Goal: Task Accomplishment & Management: Use online tool/utility

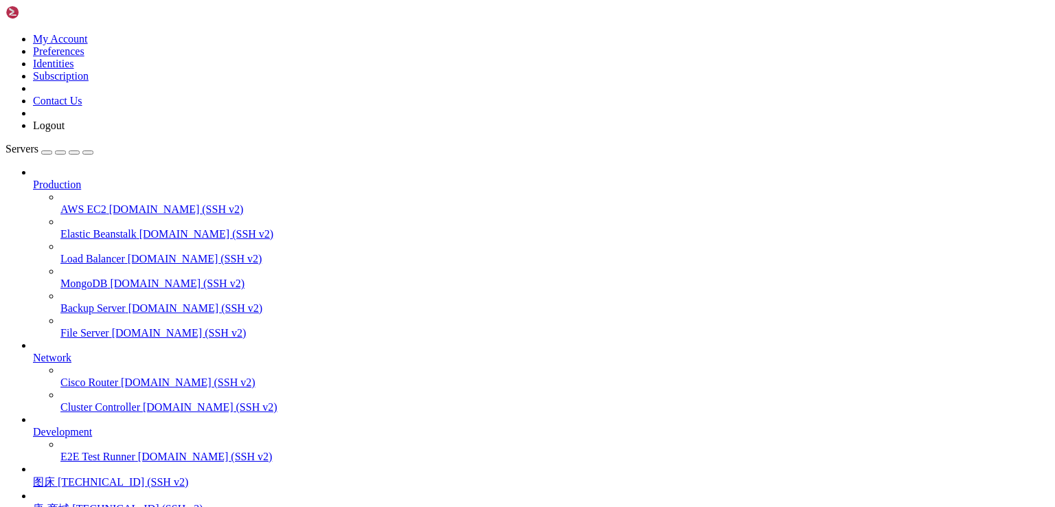
scroll to position [120, 0]
click at [88, 476] on span "[TECHNICAL_ID] (SSH v2)" at bounding box center [123, 482] width 130 height 12
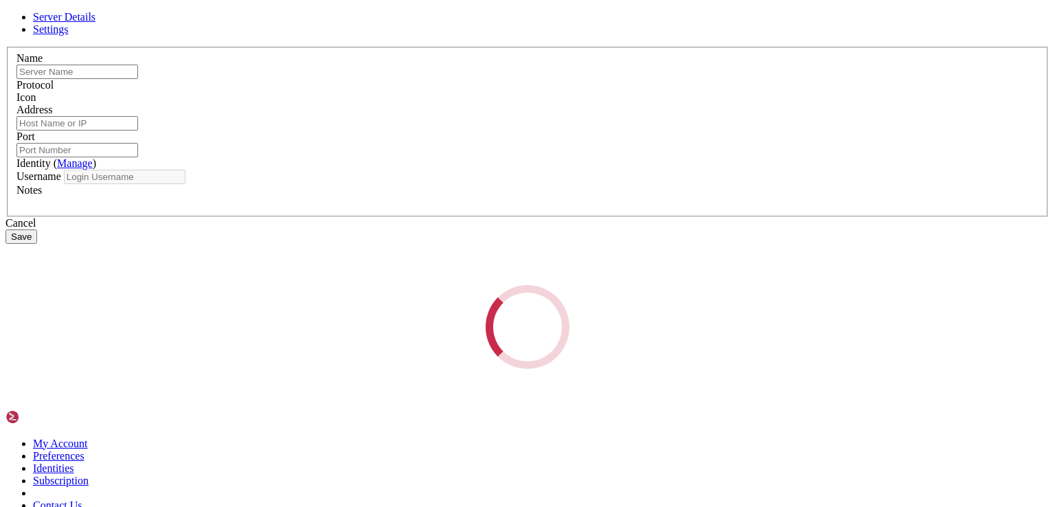
type input "图床"
type input "[TECHNICAL_ID]"
type input "22"
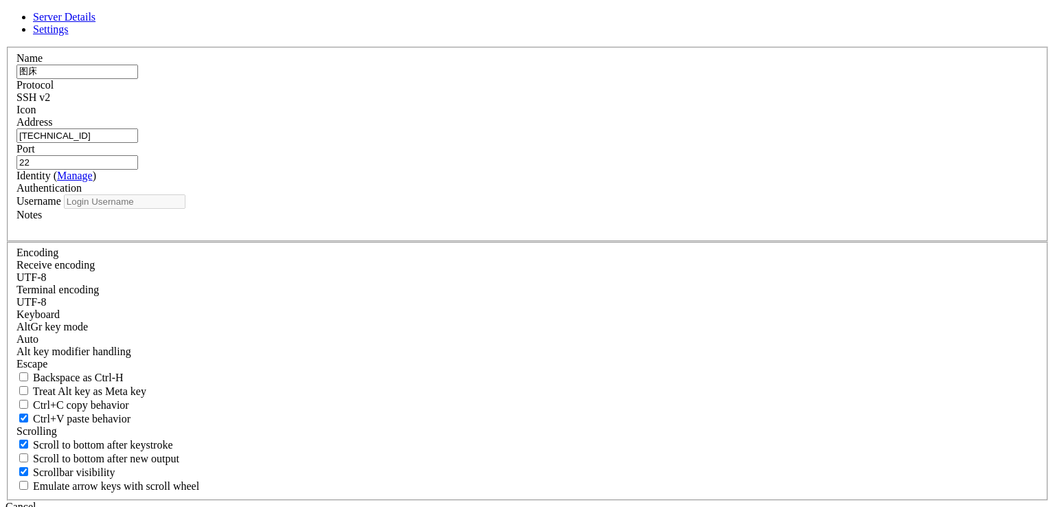
type input "root"
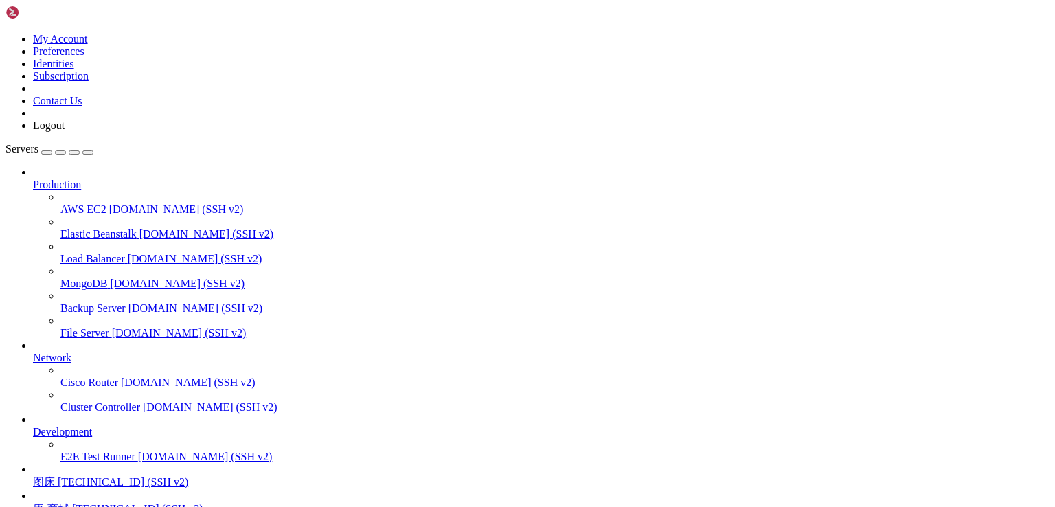
click at [55, 476] on span "图床" at bounding box center [44, 482] width 22 height 12
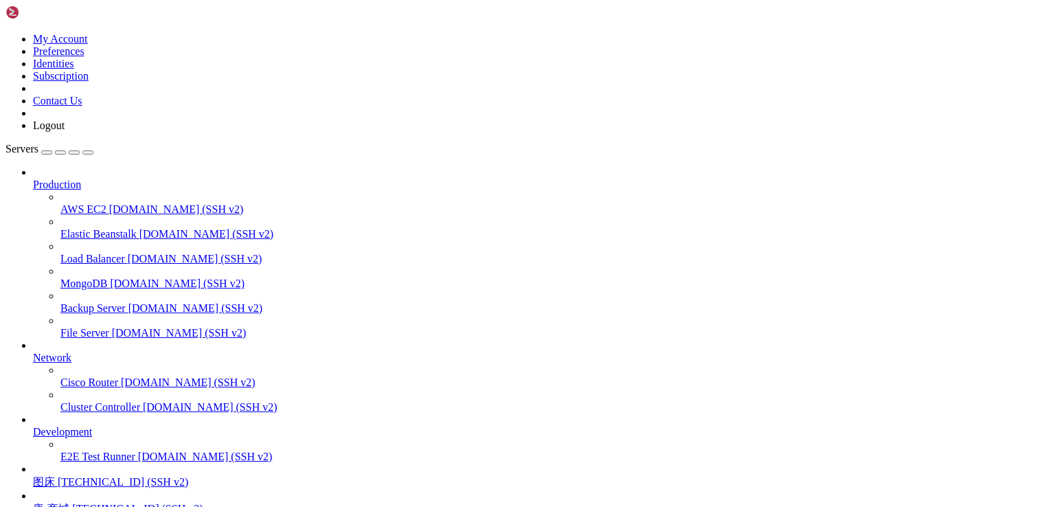
drag, startPoint x: 378, startPoint y: 968, endPoint x: 286, endPoint y: 910, distance: 109.0
drag, startPoint x: 380, startPoint y: 932, endPoint x: 316, endPoint y: 932, distance: 63.9
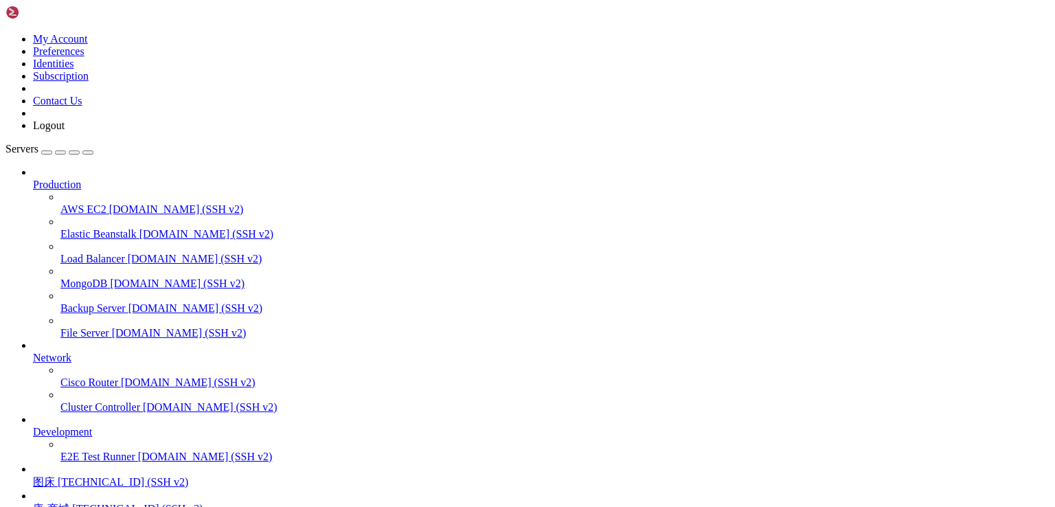
scroll to position [11965, 0]
drag, startPoint x: 396, startPoint y: 902, endPoint x: 318, endPoint y: 878, distance: 81.9
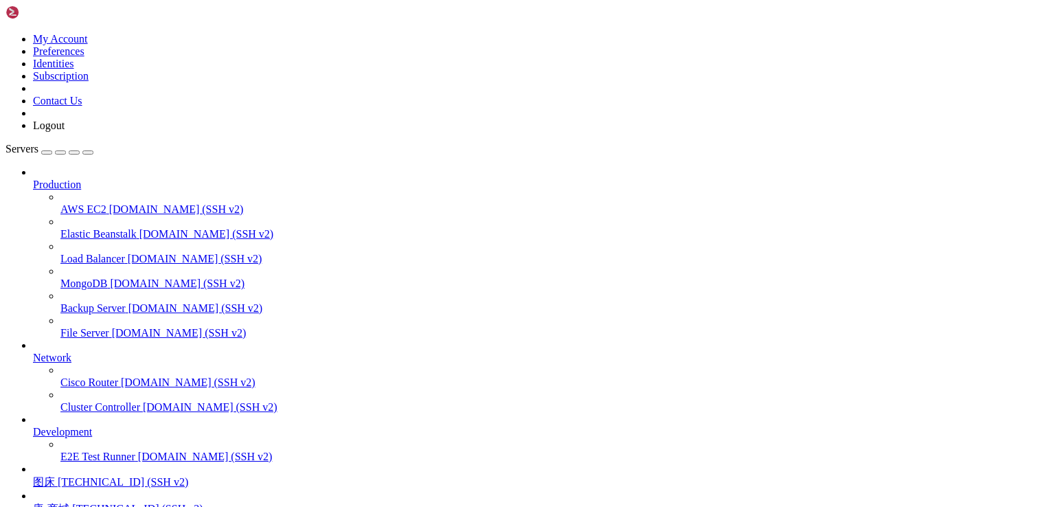
drag, startPoint x: 98, startPoint y: 1086, endPoint x: 315, endPoint y: 1083, distance: 217.0
copy x-row "[URL][TECHNICAL_ID]"
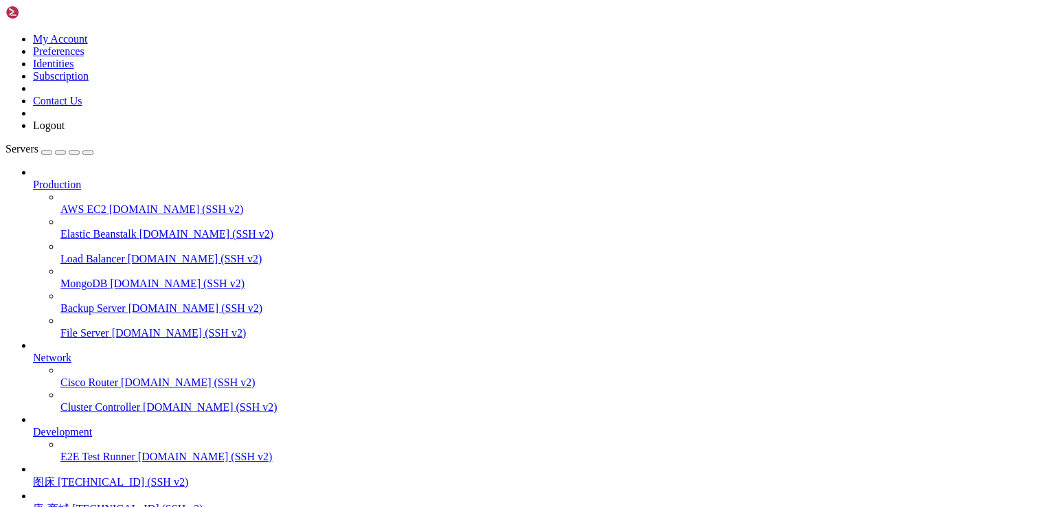
scroll to position [12495, 0]
